Goal: Find specific page/section: Find specific page/section

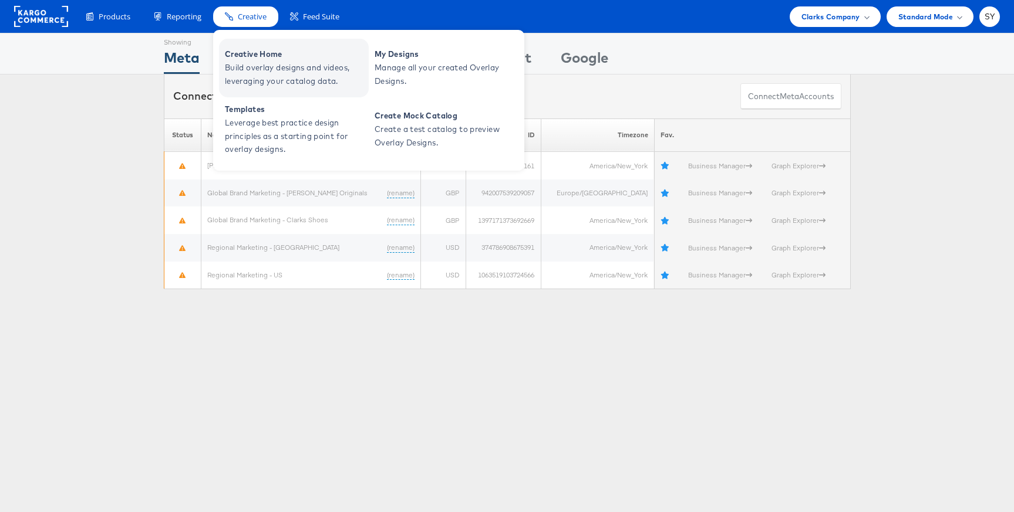
click at [266, 65] on span "Build overlay designs and videos, leveraging your catalog data." at bounding box center [295, 74] width 141 height 27
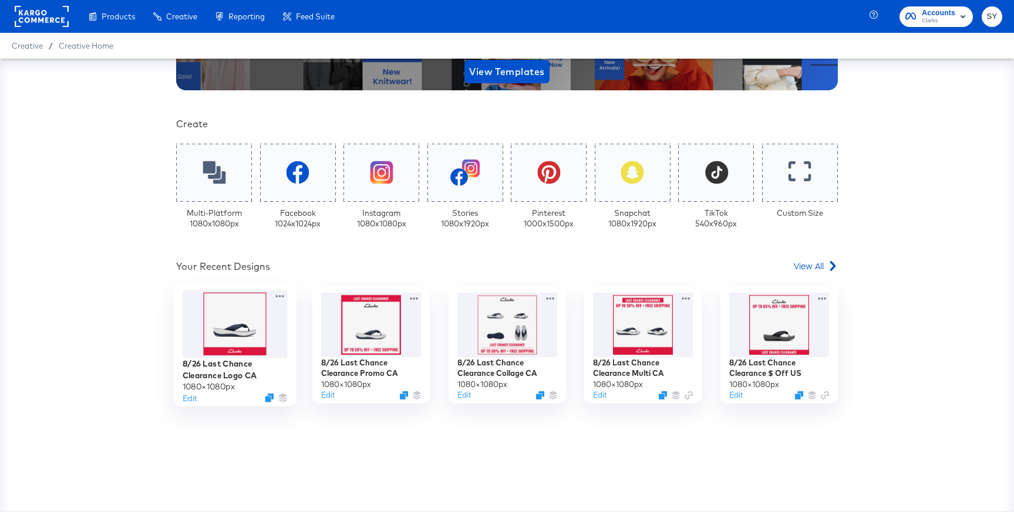
scroll to position [205, 0]
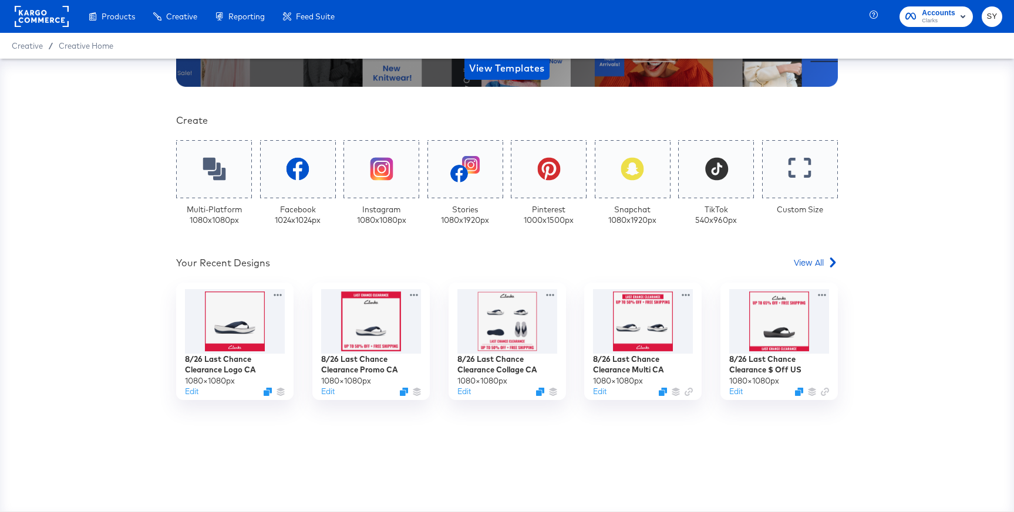
click at [39, 20] on rect at bounding box center [42, 16] width 54 height 21
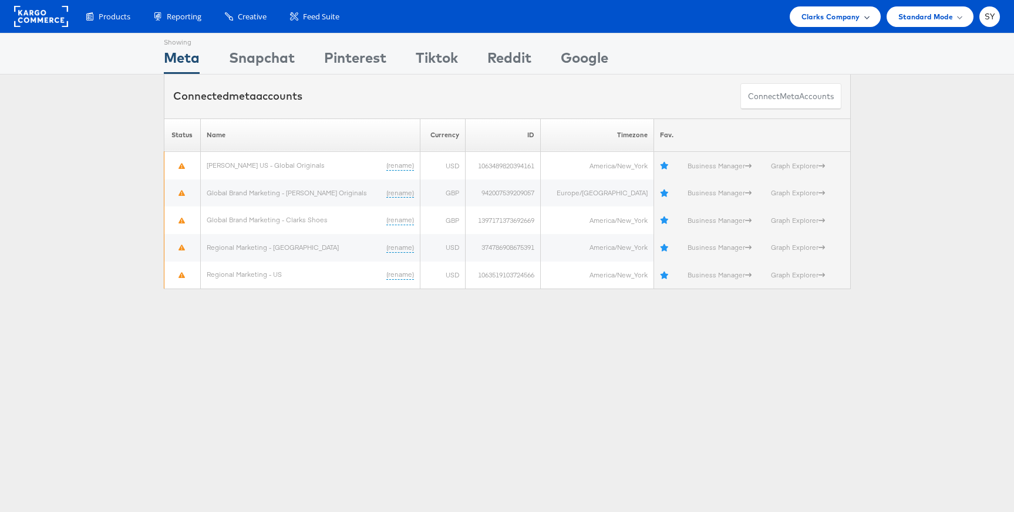
click at [842, 22] on span "Clarks Company" at bounding box center [830, 17] width 59 height 12
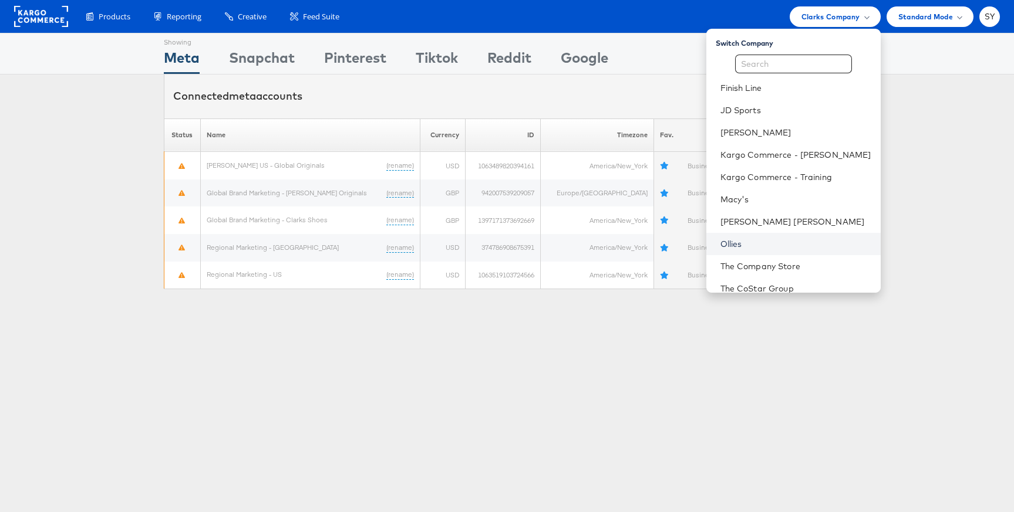
scroll to position [56, 0]
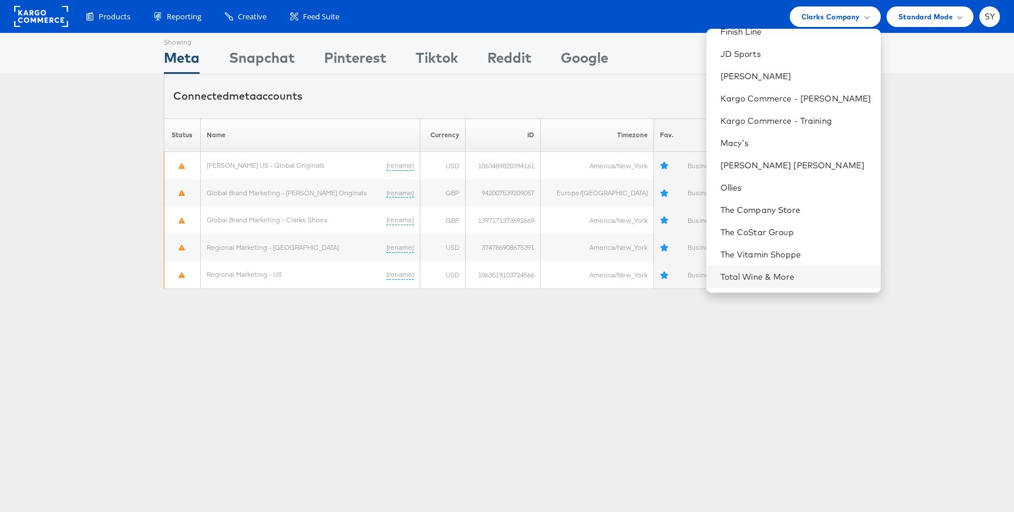
click at [822, 268] on li "Total Wine & More" at bounding box center [793, 277] width 174 height 22
click at [780, 275] on link "Total Wine & More" at bounding box center [795, 277] width 151 height 12
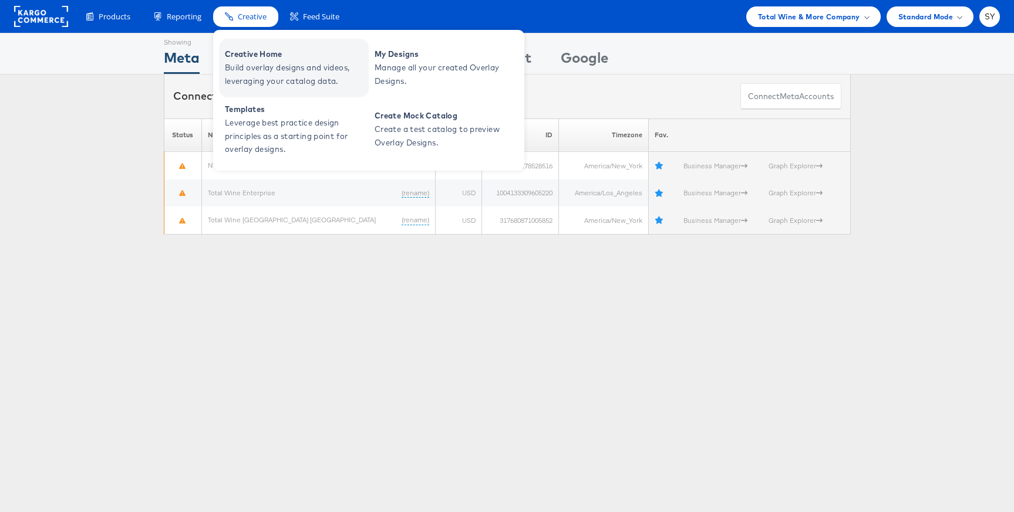
click at [241, 67] on span "Build overlay designs and videos, leveraging your catalog data." at bounding box center [295, 74] width 141 height 27
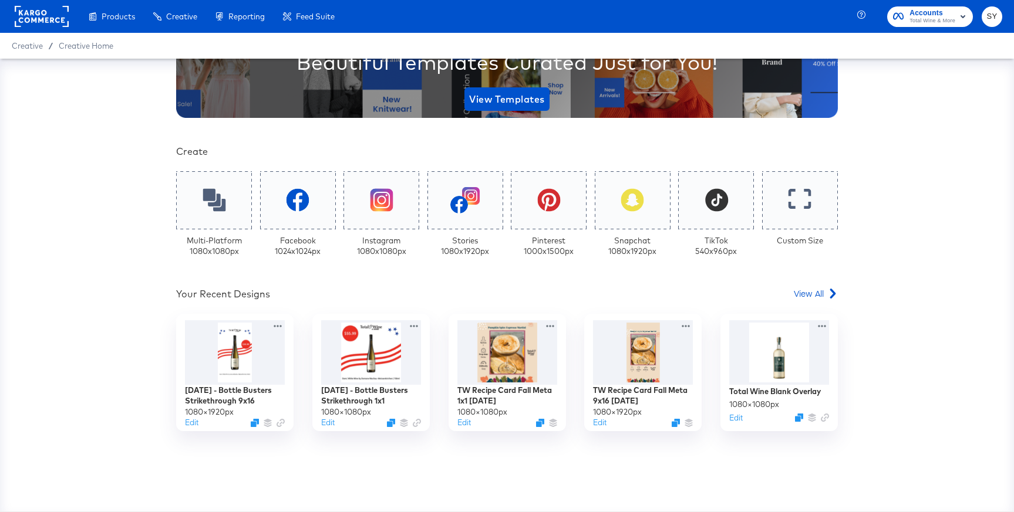
scroll to position [174, 0]
click at [48, 22] on rect at bounding box center [42, 16] width 54 height 21
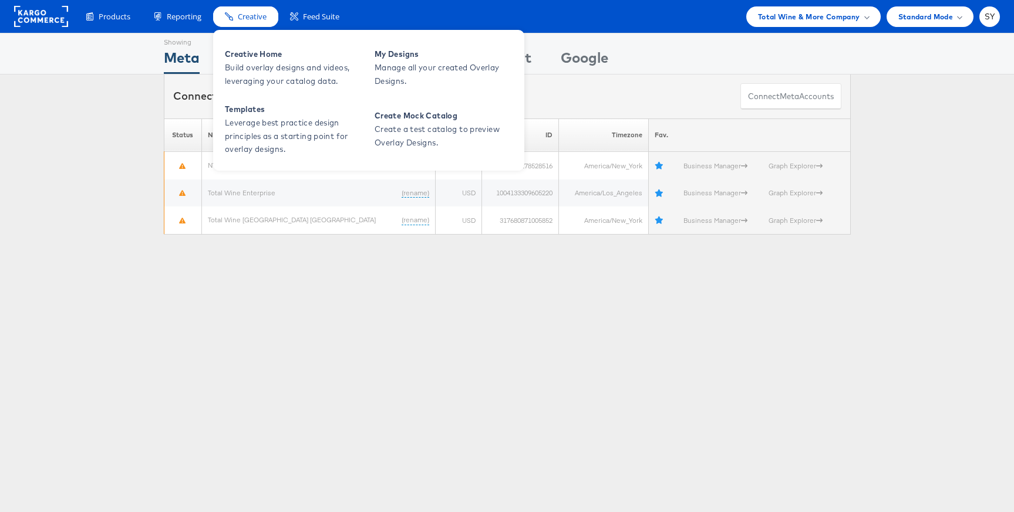
click at [251, 17] on span "Creative" at bounding box center [252, 16] width 29 height 11
click at [242, 67] on span "Build overlay designs and videos, leveraging your catalog data." at bounding box center [295, 74] width 141 height 27
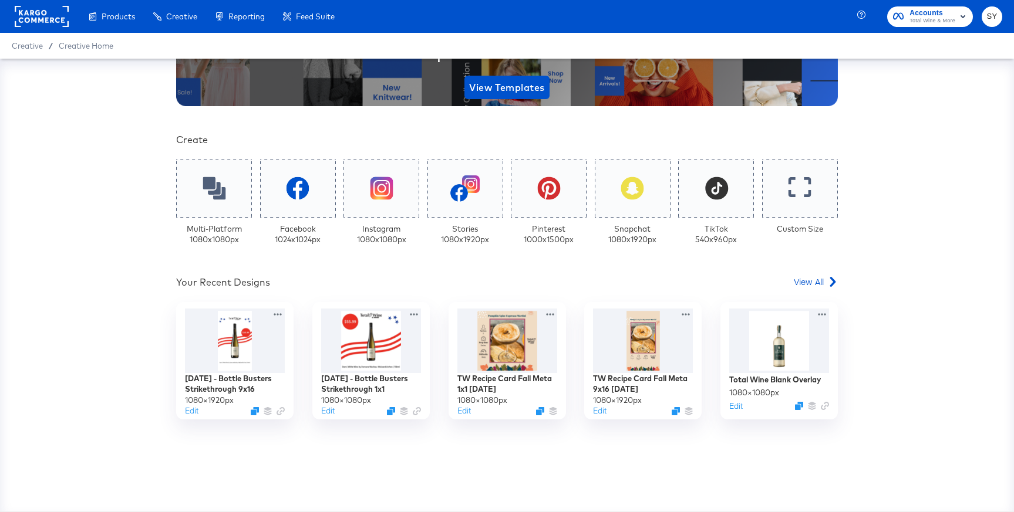
scroll to position [202, 0]
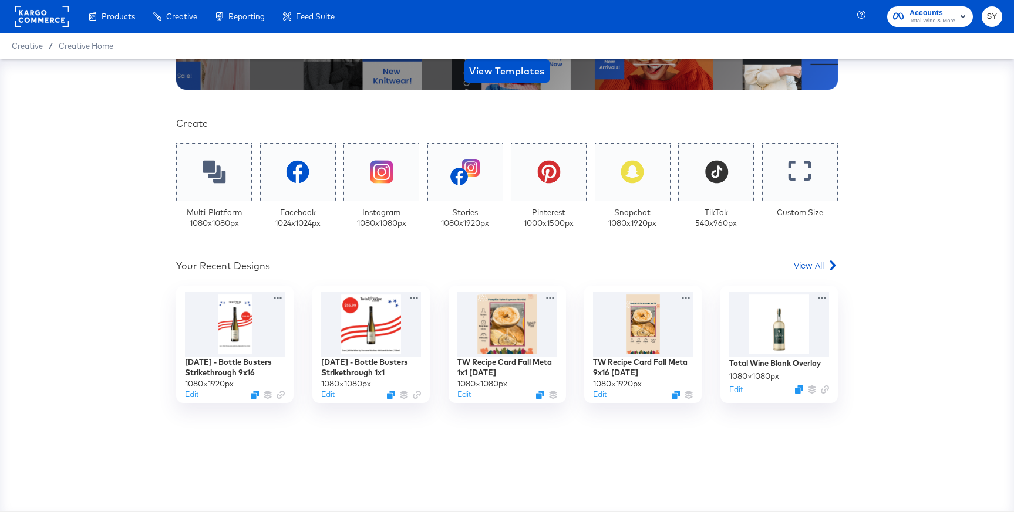
click at [825, 258] on div "Your Custom Templates Beautiful Templates Curated Just for You! View Templates …" at bounding box center [506, 203] width 661 height 656
click at [818, 265] on span "View All" at bounding box center [809, 265] width 30 height 12
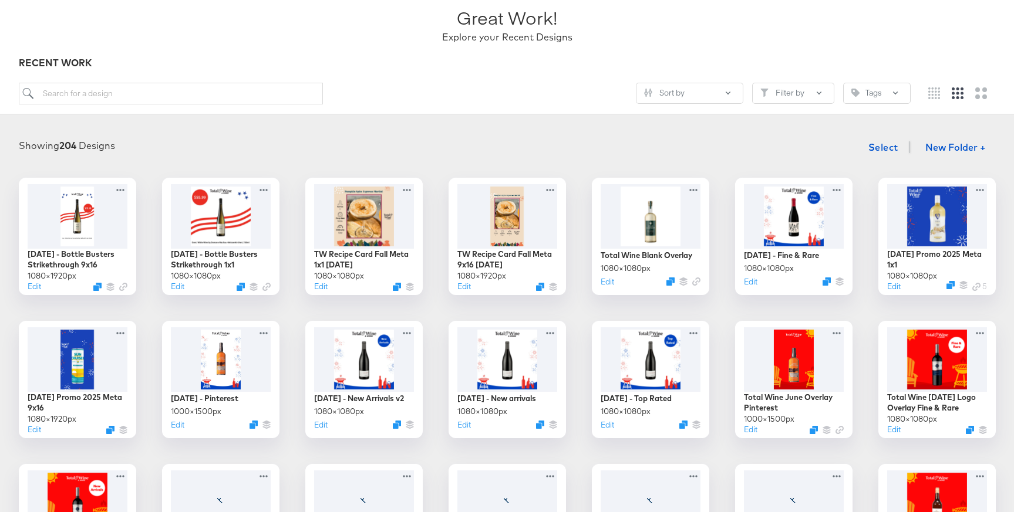
scroll to position [82, 0]
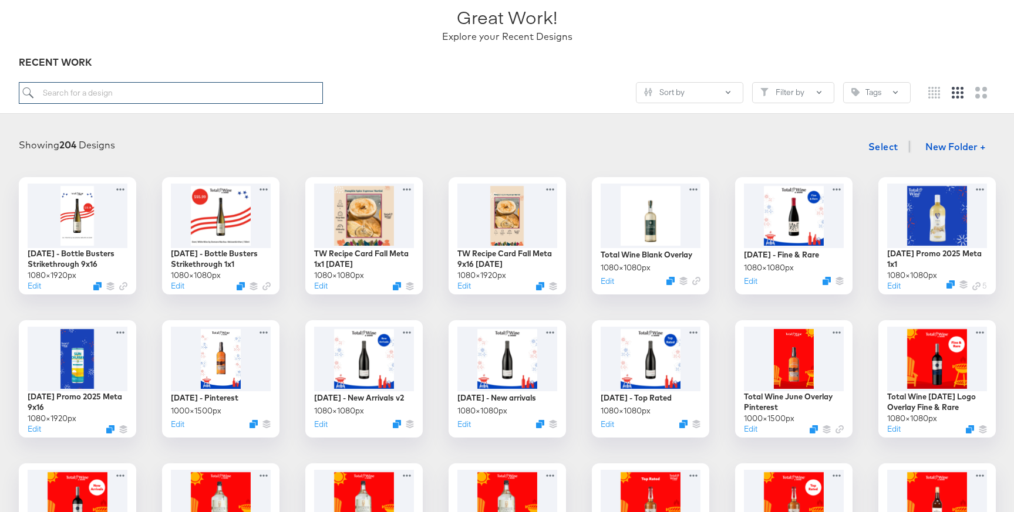
click at [228, 90] on input "search" at bounding box center [171, 93] width 304 height 22
type input "recipe"
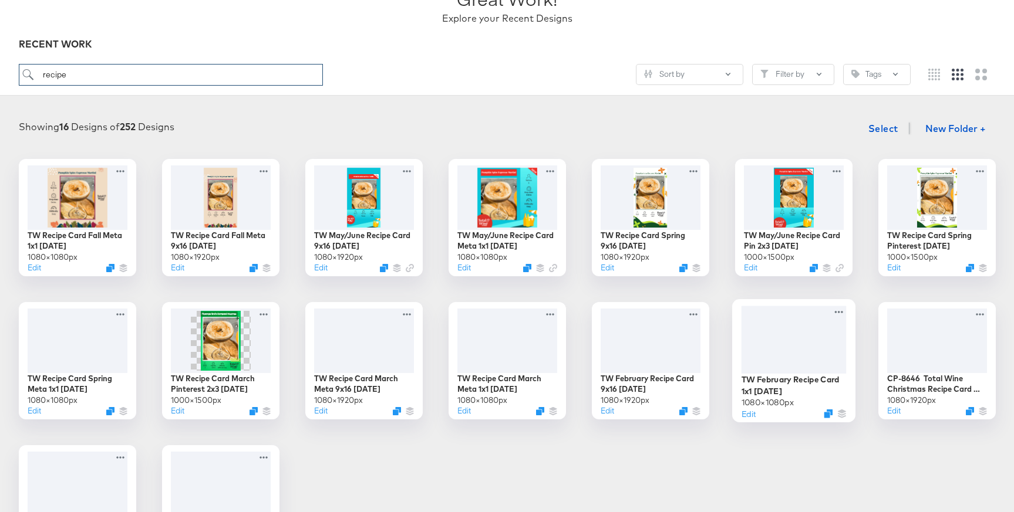
scroll to position [101, 0]
